Goal: Transaction & Acquisition: Purchase product/service

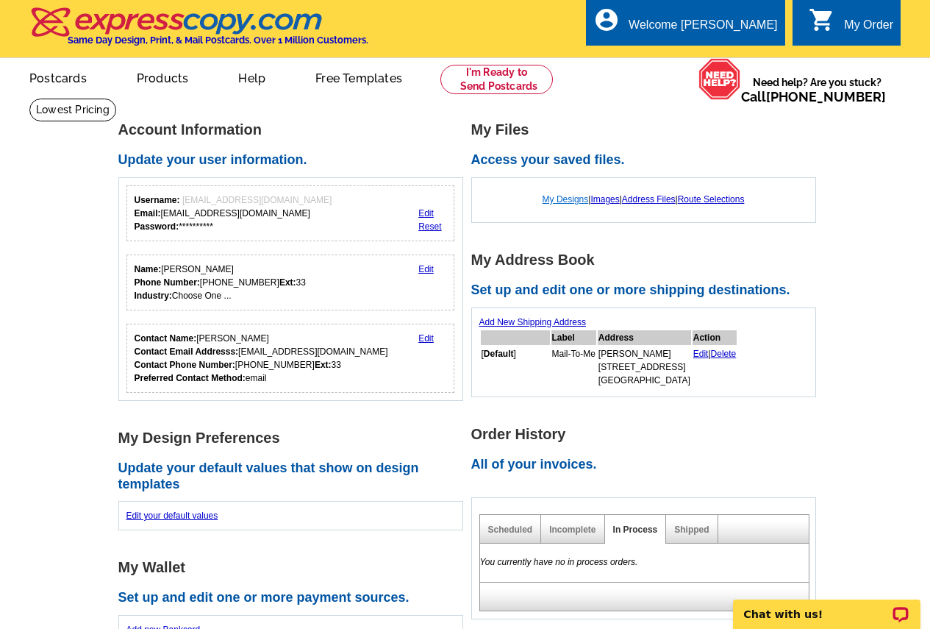
click at [566, 200] on link "My Designs" at bounding box center [566, 199] width 46 height 10
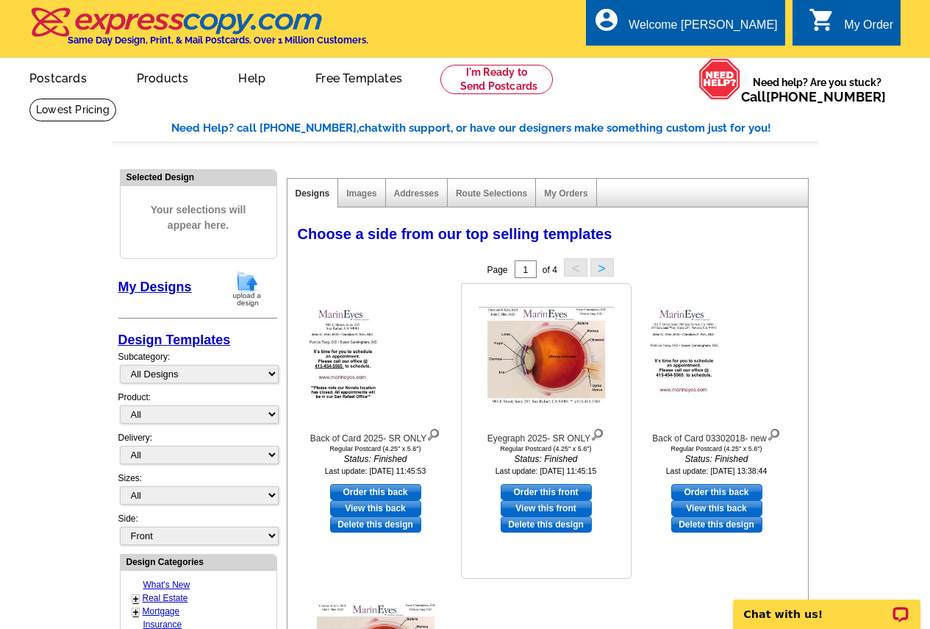
click at [527, 495] on link "Order this front" at bounding box center [546, 492] width 91 height 16
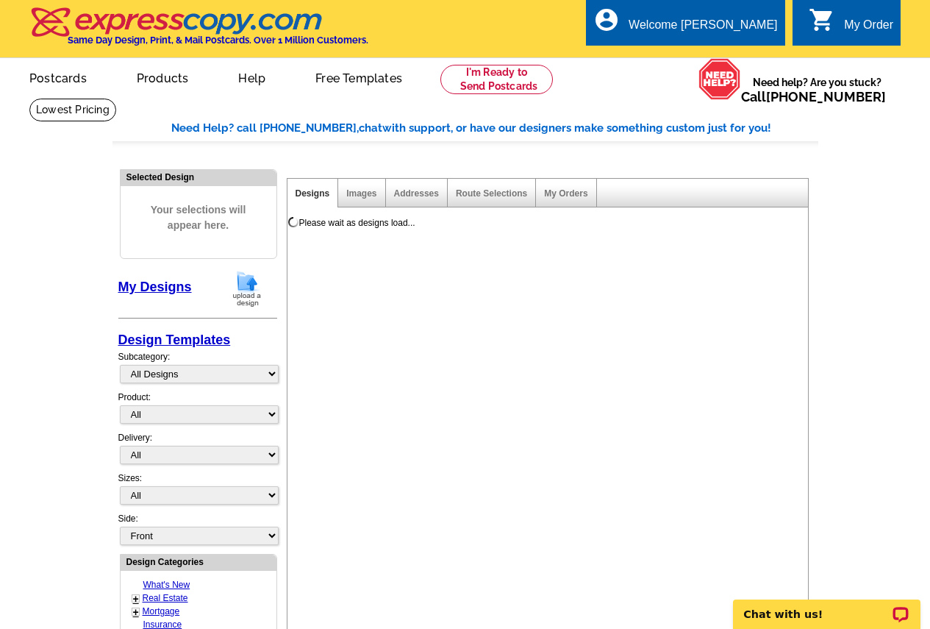
select select "1"
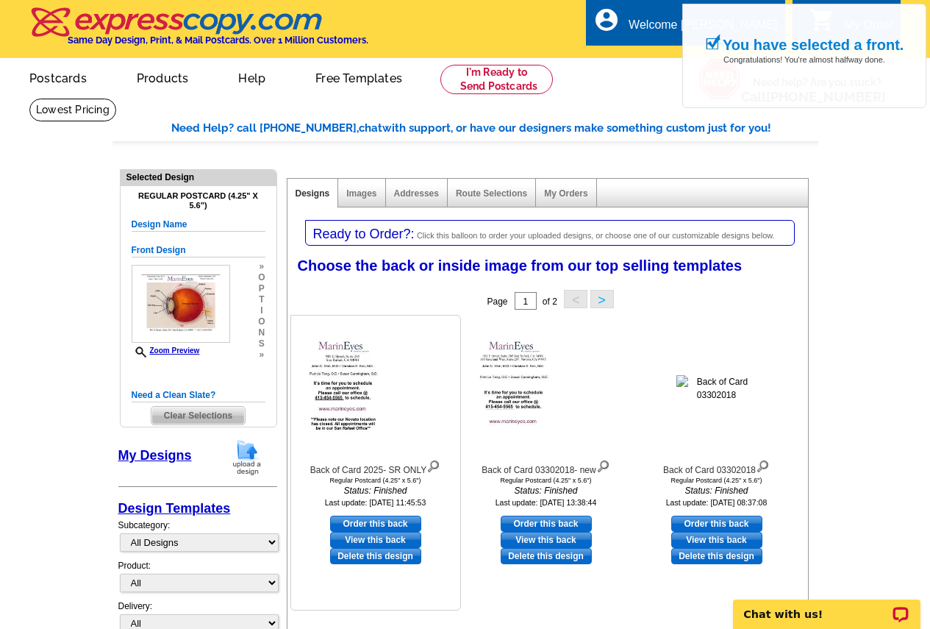
click at [369, 521] on link "Order this back" at bounding box center [375, 523] width 91 height 16
select select "front"
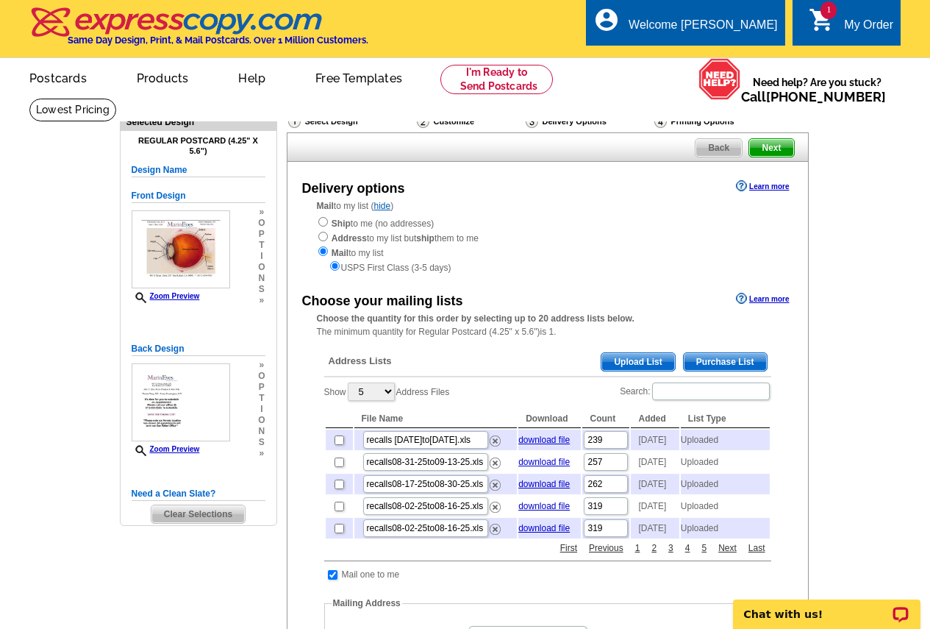
click at [618, 365] on span "Upload List" at bounding box center [637, 362] width 73 height 18
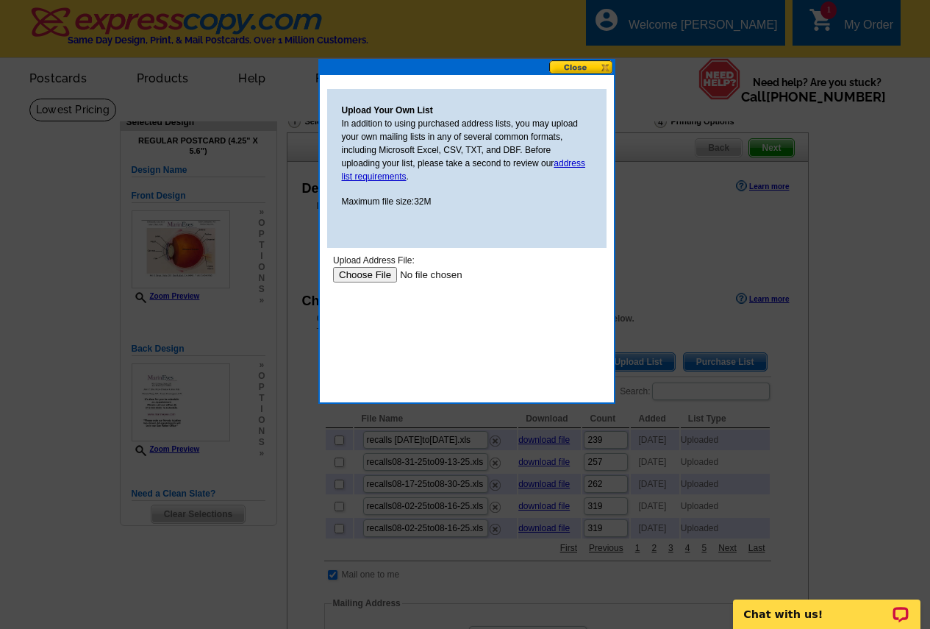
click at [364, 276] on input "file" at bounding box center [425, 274] width 186 height 15
click at [584, 71] on button at bounding box center [581, 67] width 65 height 14
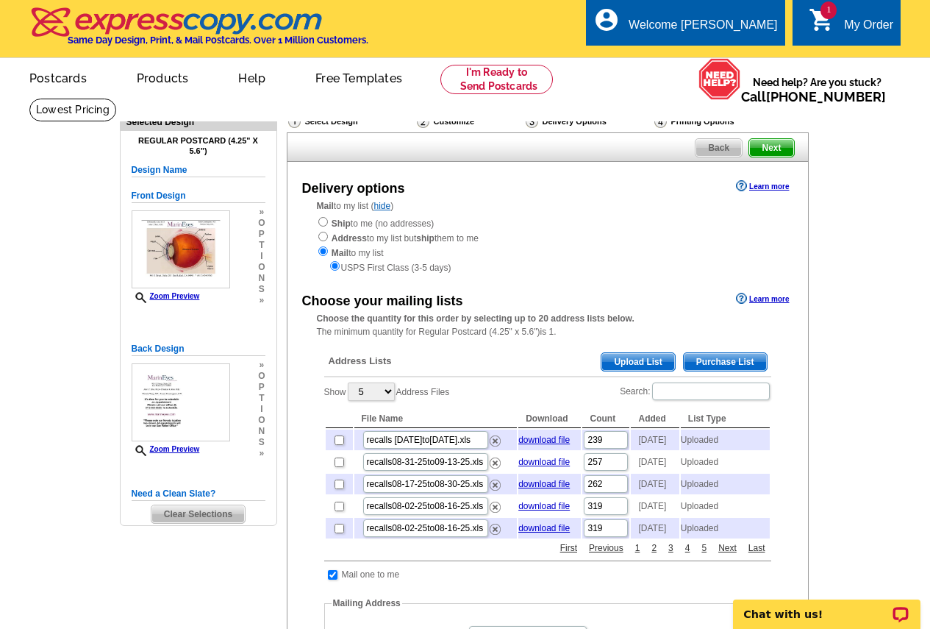
click at [627, 362] on span "Upload List" at bounding box center [637, 362] width 73 height 18
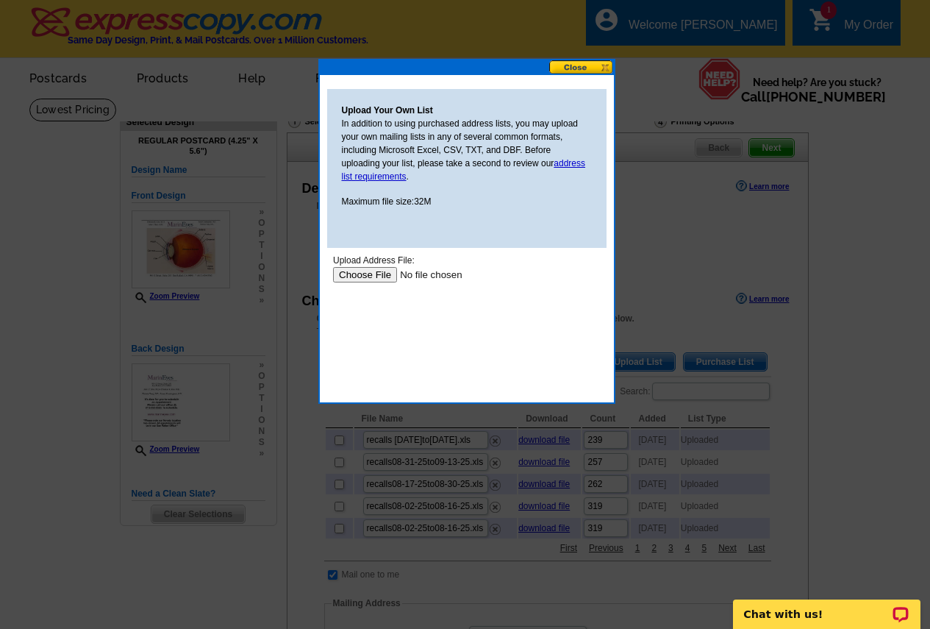
click at [369, 281] on input "file" at bounding box center [425, 274] width 186 height 15
click at [577, 71] on button at bounding box center [581, 67] width 65 height 14
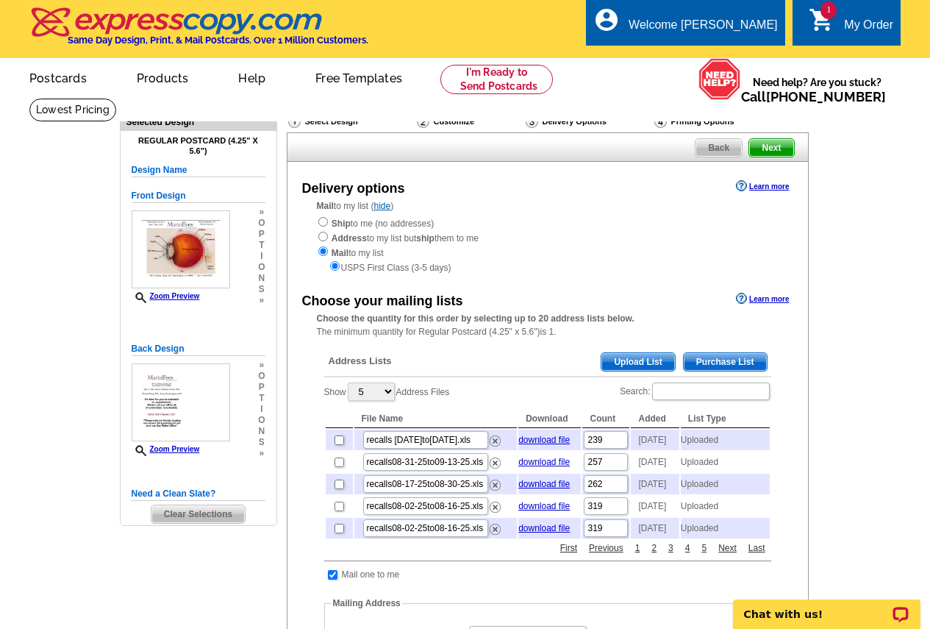
click at [613, 364] on span "Upload List" at bounding box center [637, 362] width 73 height 18
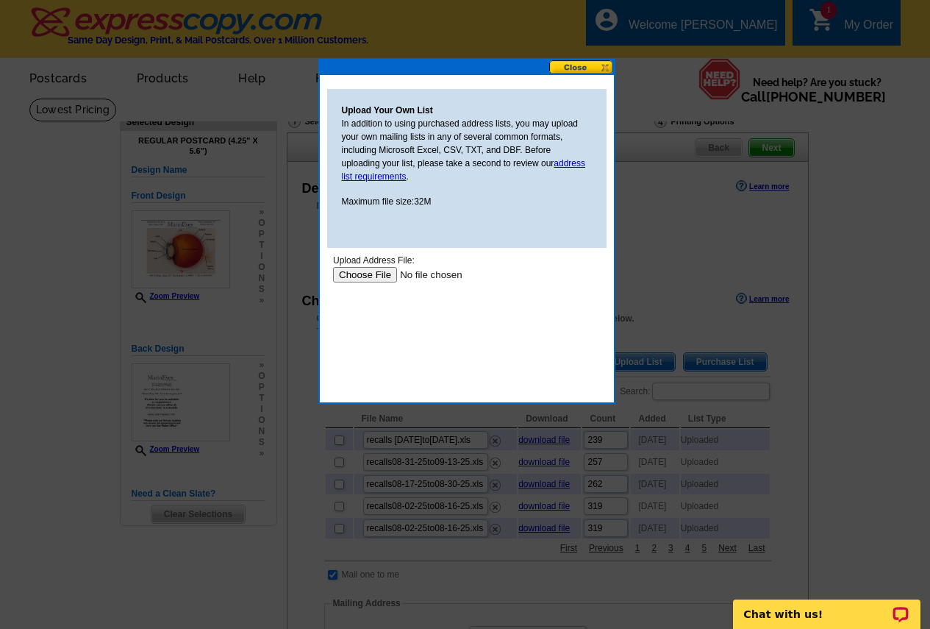
click at [358, 277] on input "file" at bounding box center [425, 274] width 186 height 15
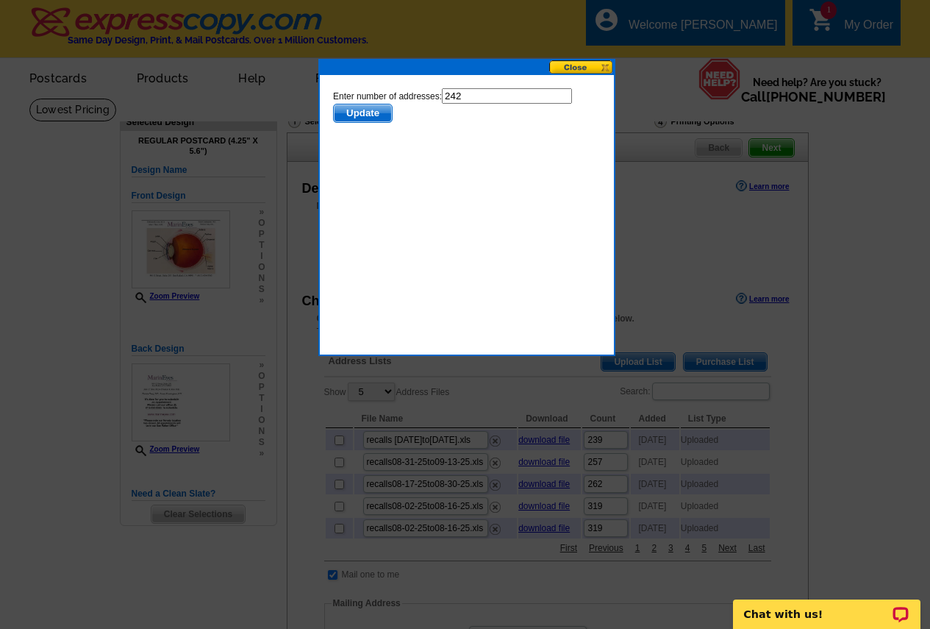
click at [370, 114] on span "Update" at bounding box center [362, 113] width 58 height 18
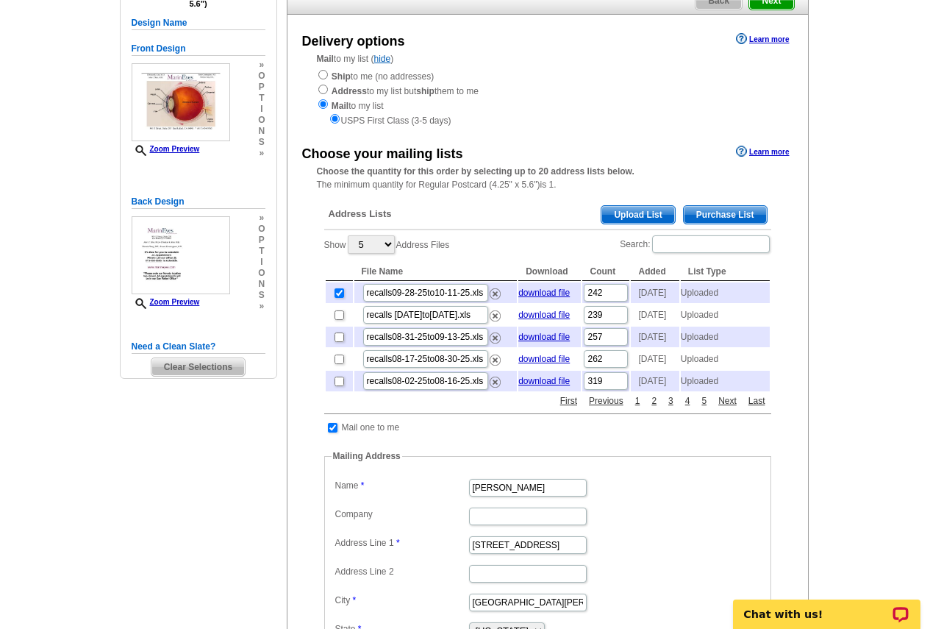
scroll to position [221, 0]
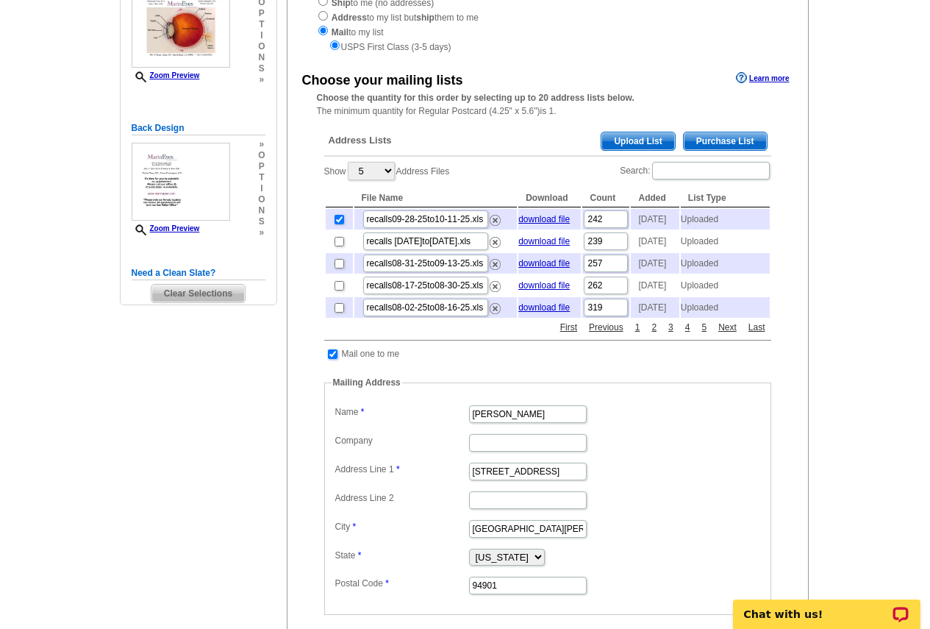
click at [332, 359] on input "checkbox" at bounding box center [333, 354] width 10 height 10
checkbox input "false"
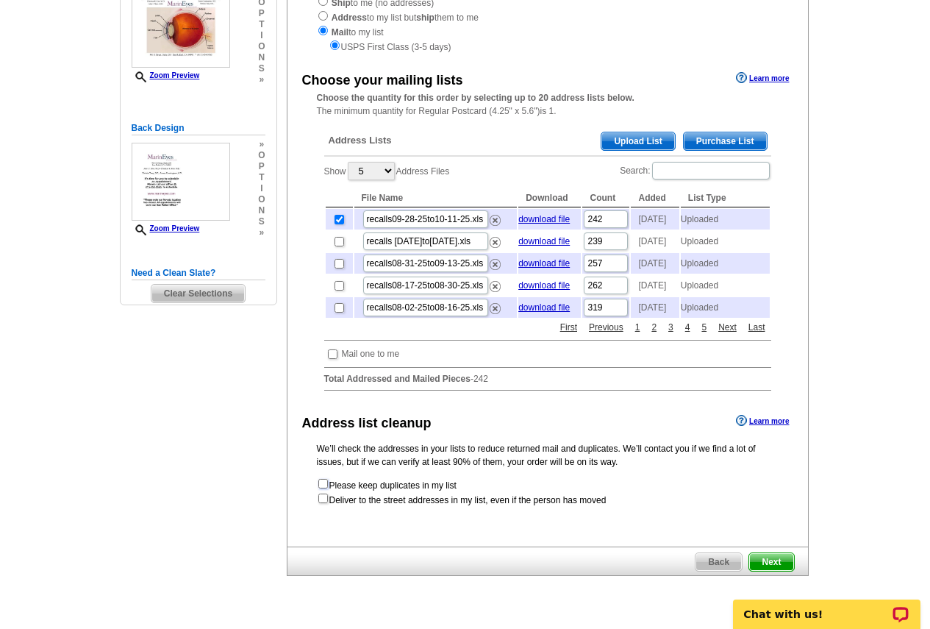
click at [327, 488] on input "checkbox" at bounding box center [323, 484] width 10 height 10
checkbox input "true"
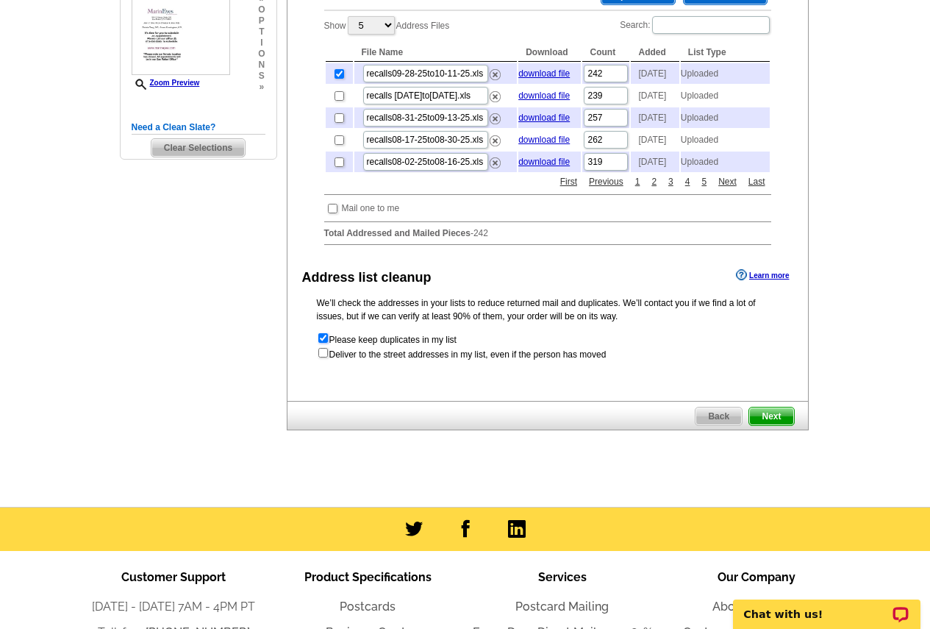
scroll to position [368, 0]
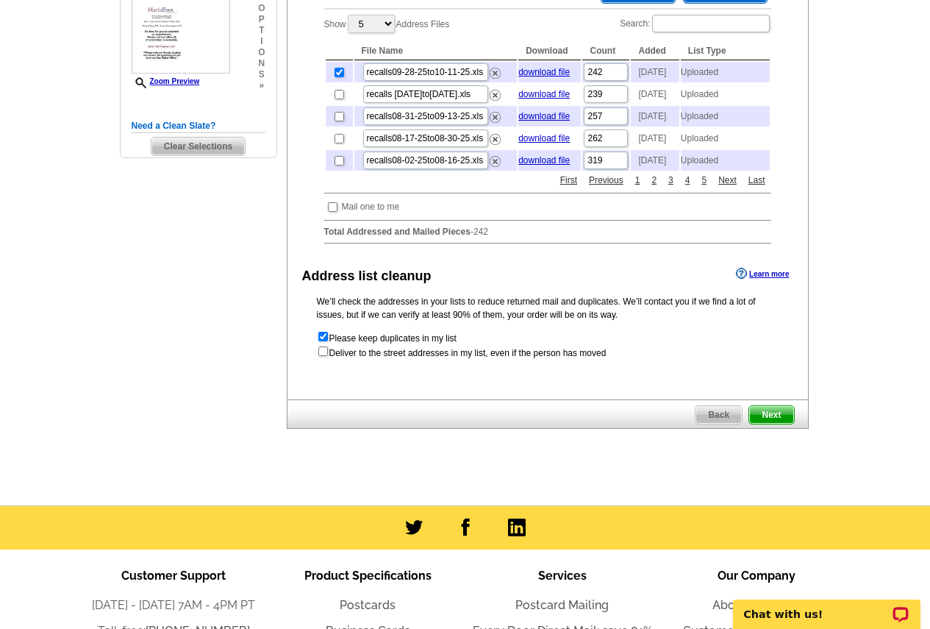
click at [762, 423] on span "Next" at bounding box center [771, 415] width 44 height 18
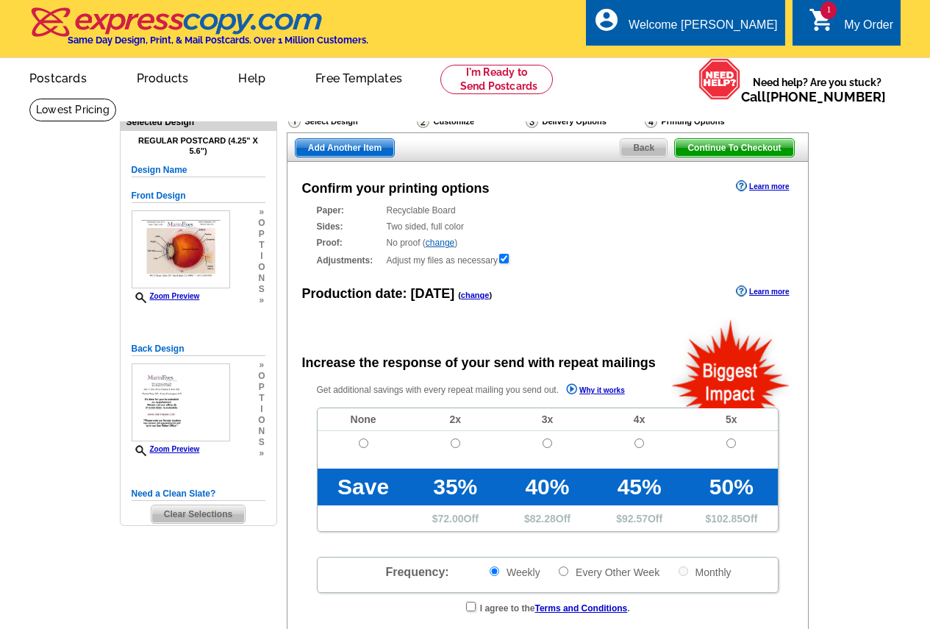
radio input "false"
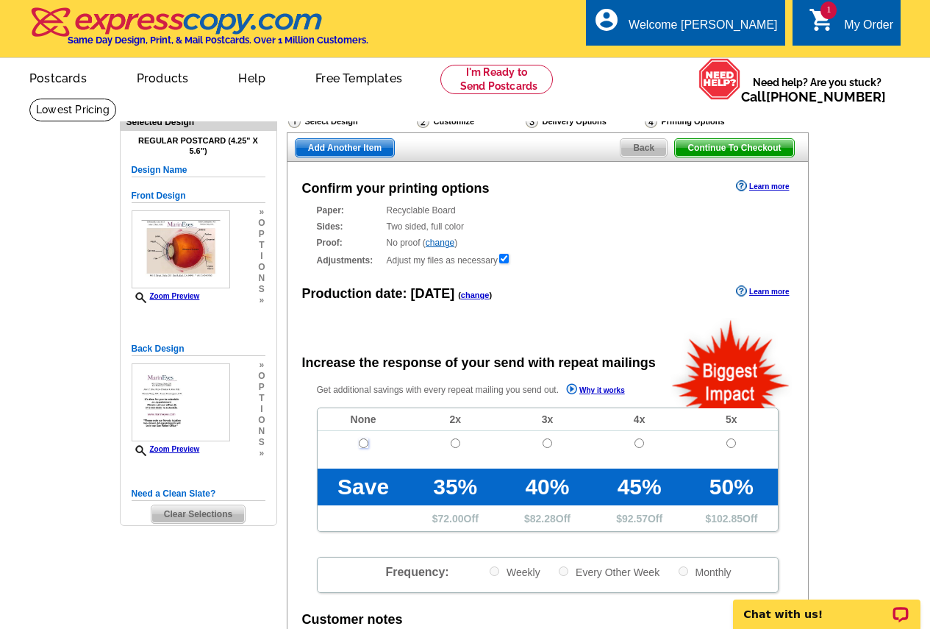
click at [366, 443] on input "radio" at bounding box center [364, 443] width 10 height 10
radio input "true"
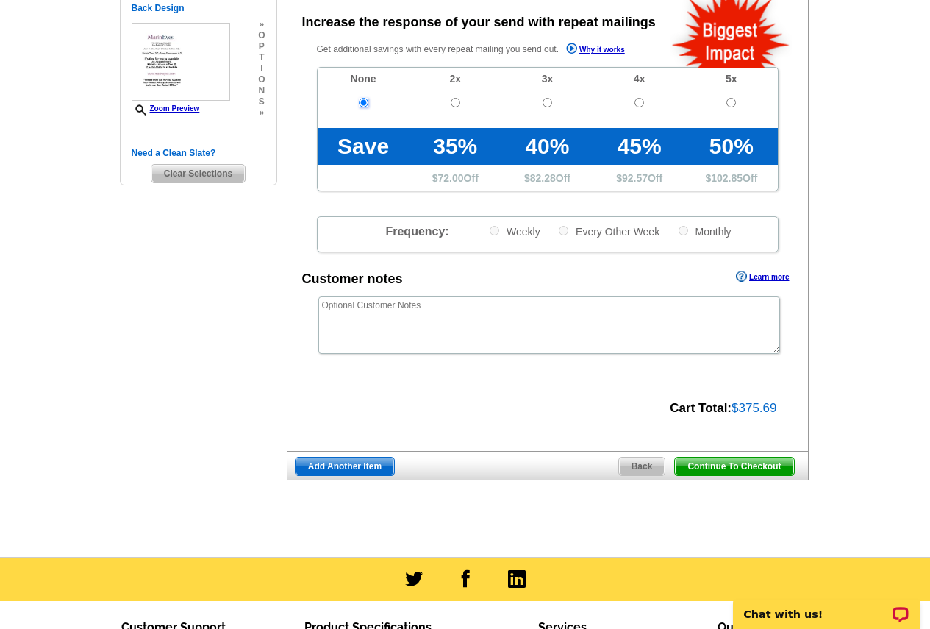
scroll to position [368, 0]
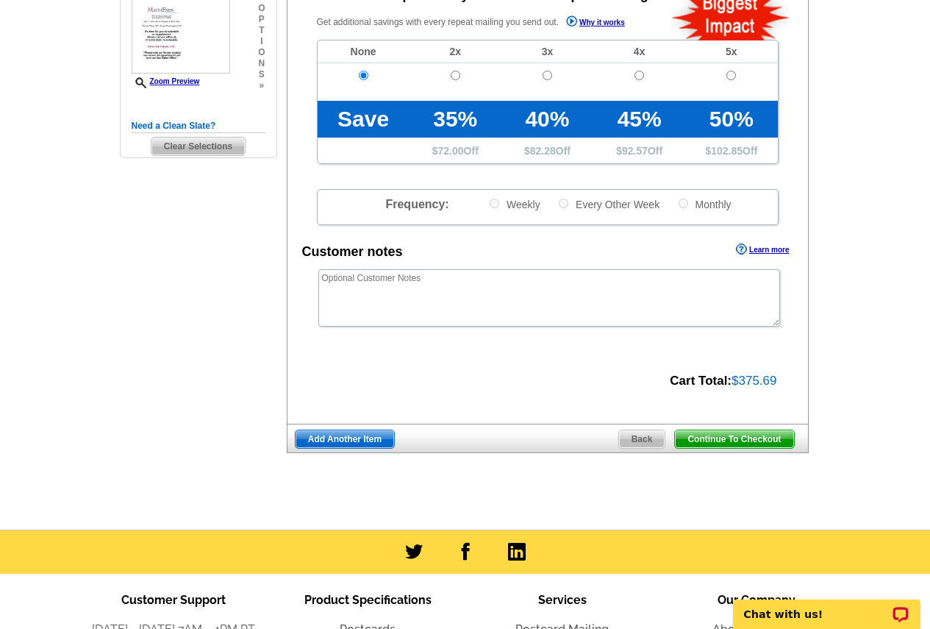
click at [717, 440] on span "Continue To Checkout" at bounding box center [734, 439] width 118 height 18
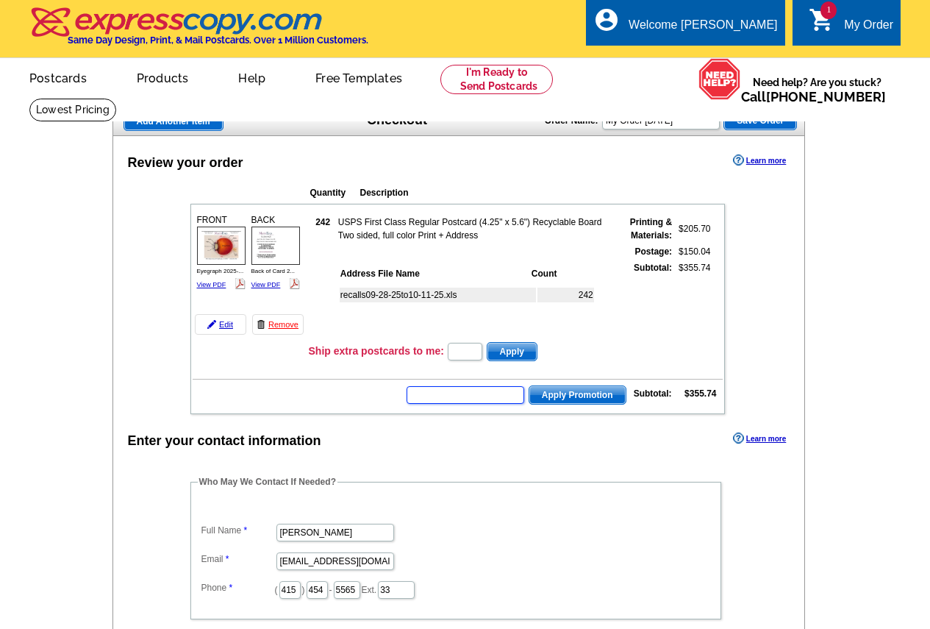
click at [455, 396] on input "text" at bounding box center [466, 395] width 118 height 18
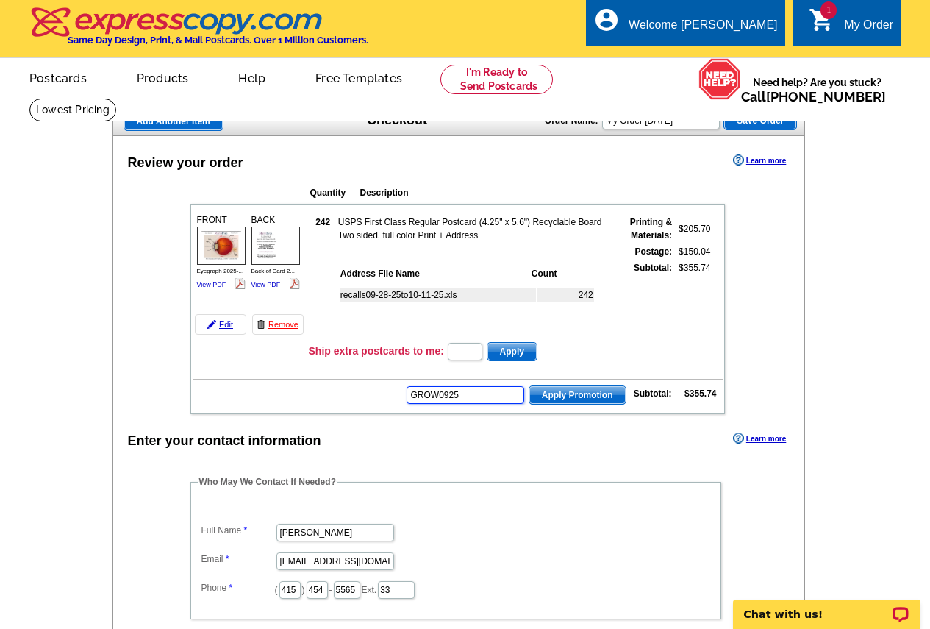
type input "GROW0925"
click at [573, 393] on span "Apply Promotion" at bounding box center [577, 395] width 96 height 18
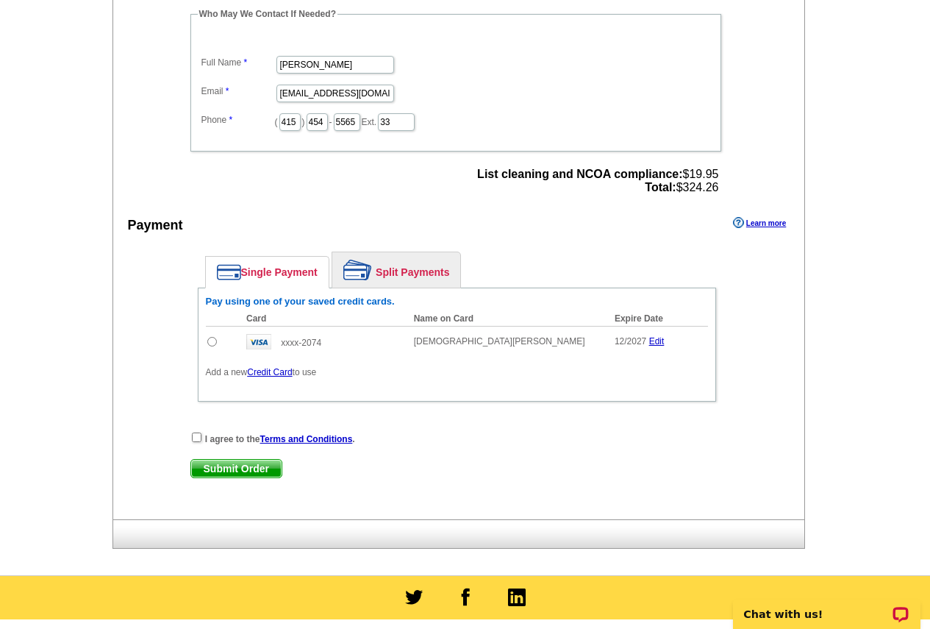
scroll to position [515, 0]
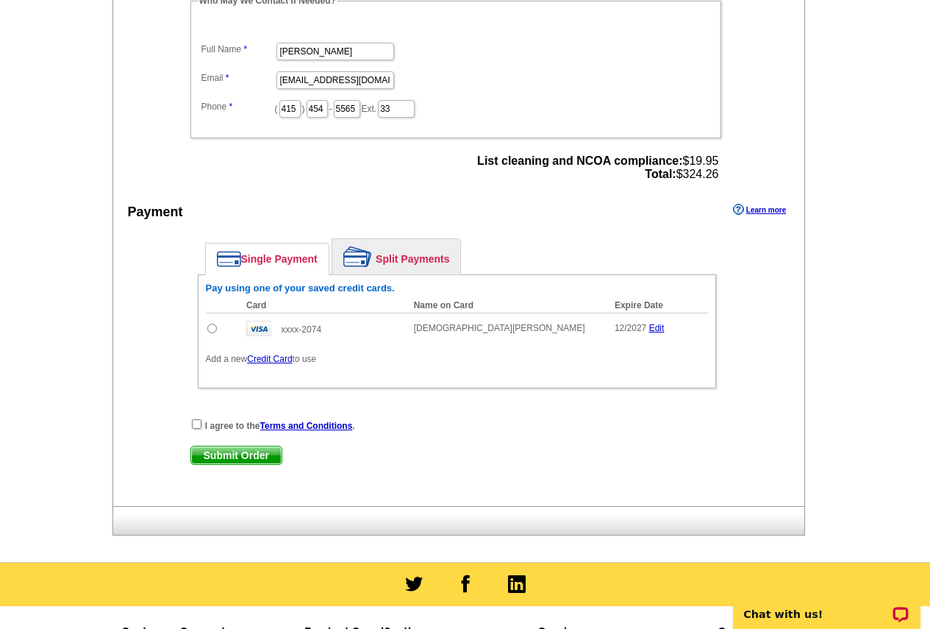
click at [211, 330] on input "radio" at bounding box center [212, 328] width 10 height 10
radio input "true"
click at [197, 426] on input "checkbox" at bounding box center [197, 424] width 10 height 10
checkbox input "true"
click at [237, 457] on span "Submit Order" at bounding box center [236, 455] width 90 height 18
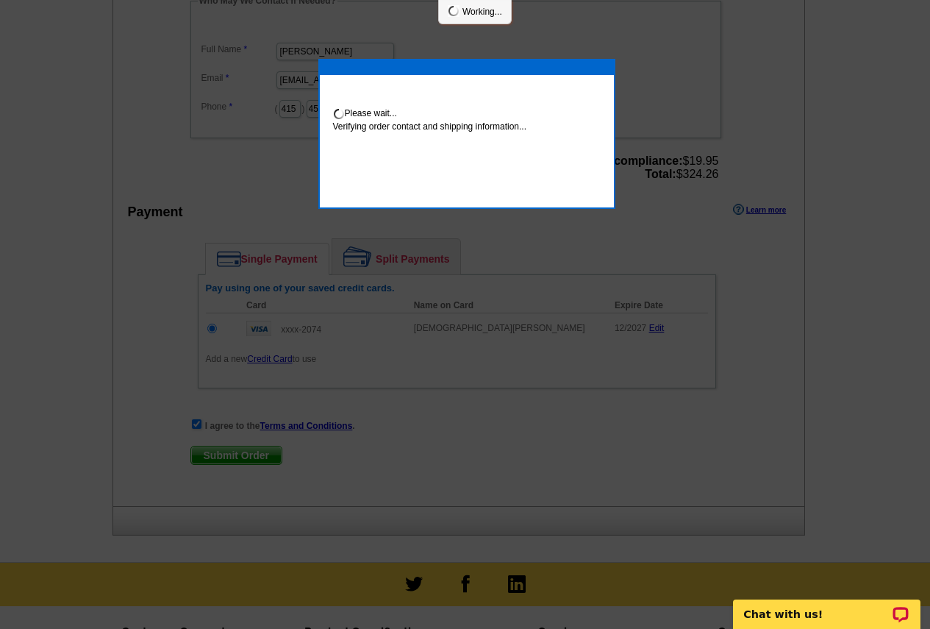
scroll to position [509, 0]
